Goal: Information Seeking & Learning: Learn about a topic

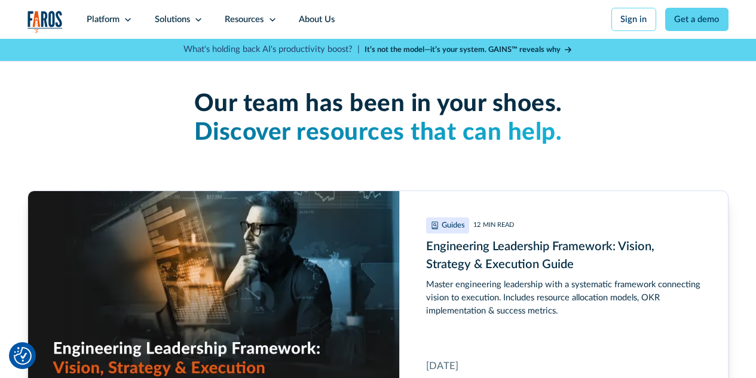
scroll to position [2590, 0]
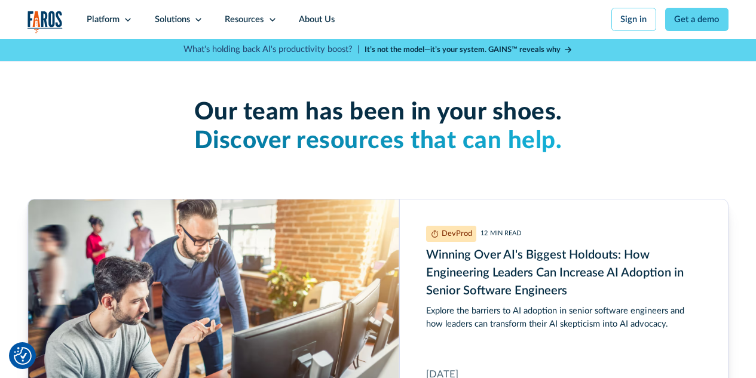
click at [513, 120] on h3 "Our team has been in your shoes. Discover resources that can help." at bounding box center [377, 127] width 701 height 58
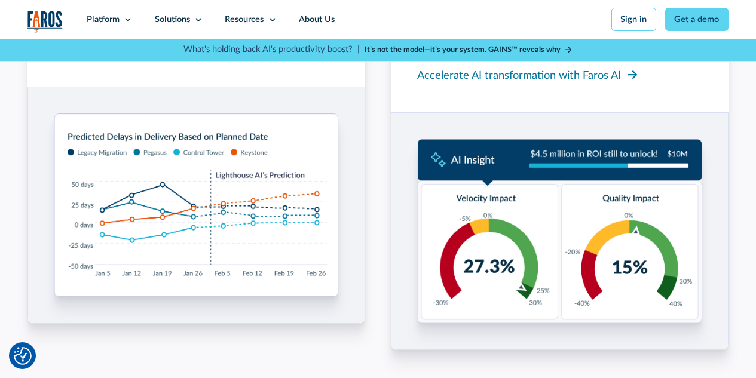
scroll to position [1355, 0]
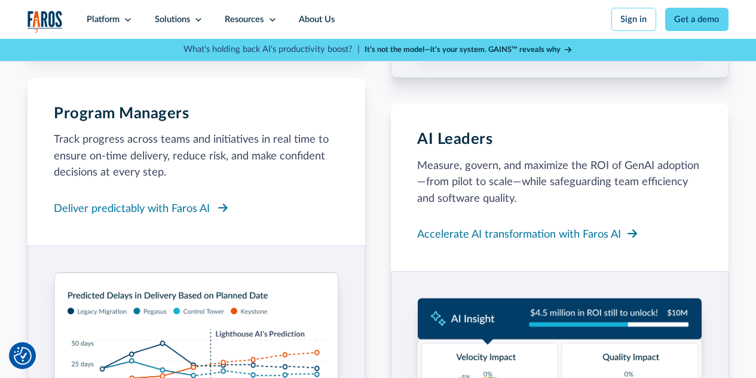
click at [103, 217] on div "Deliver predictably with Faros AI" at bounding box center [132, 209] width 156 height 16
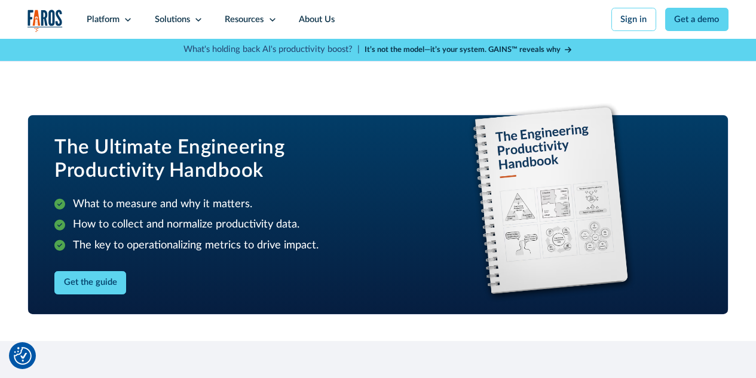
scroll to position [1355, 0]
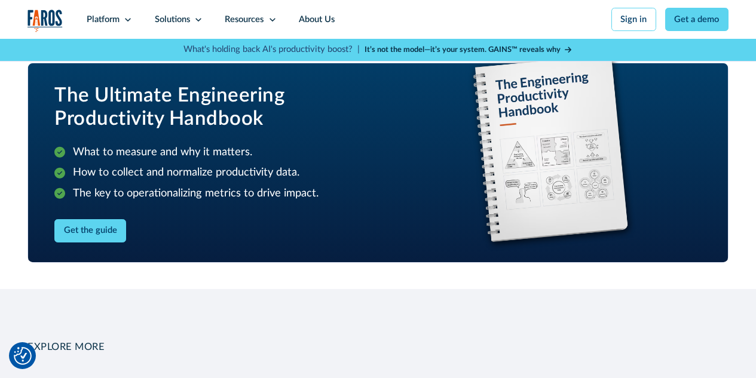
click at [144, 241] on div "Get the guide" at bounding box center [203, 230] width 298 height 23
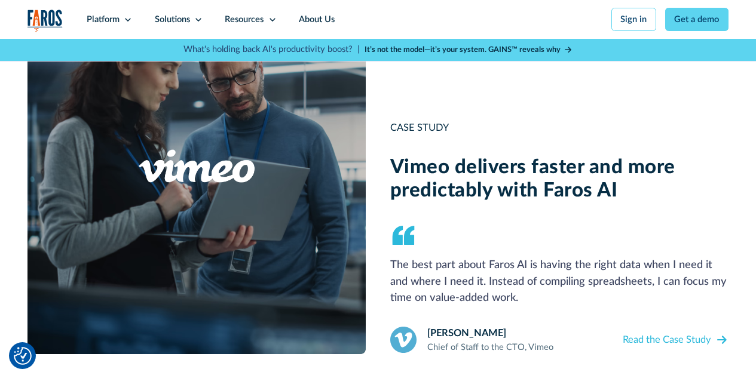
scroll to position [1116, 0]
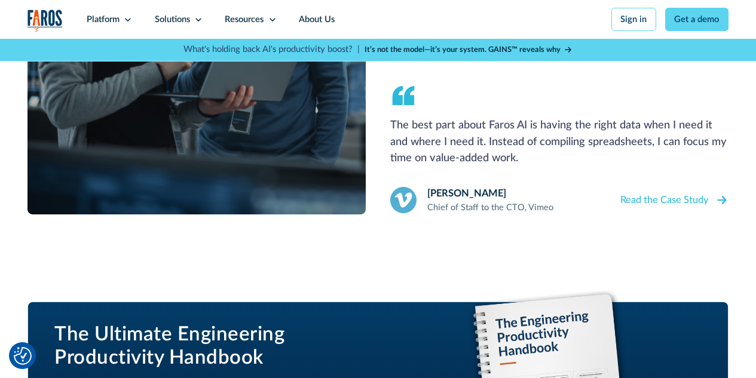
click at [725, 206] on icon at bounding box center [722, 200] width 10 height 11
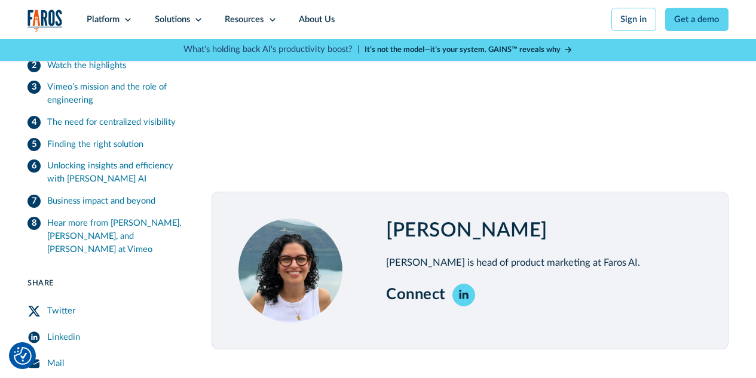
scroll to position [2829, 0]
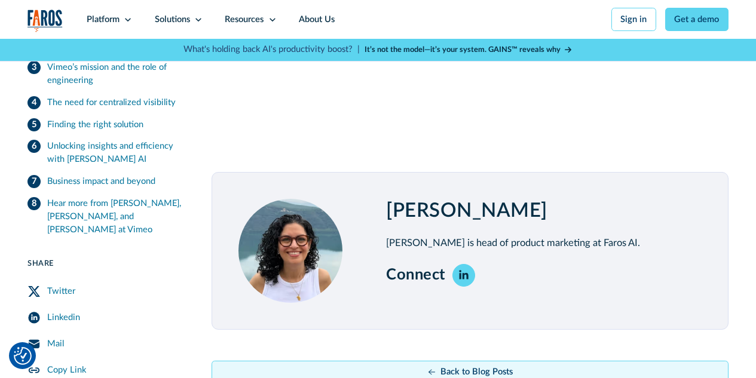
click at [460, 366] on div "Back to Blog Posts" at bounding box center [477, 372] width 72 height 13
